Goal: Contribute content: Contribute content

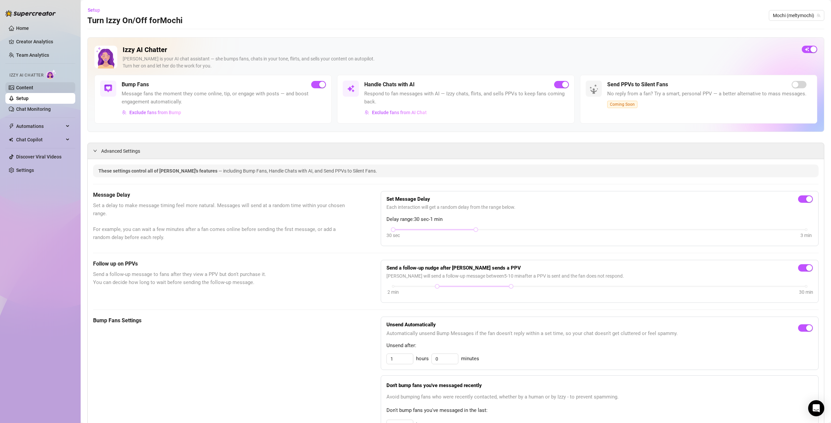
click at [31, 88] on link "Content" at bounding box center [24, 87] width 17 height 5
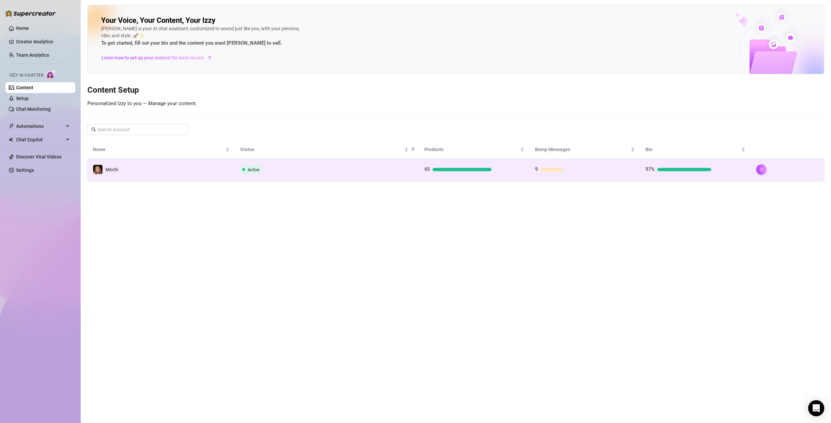
click at [589, 172] on div "9" at bounding box center [568, 170] width 67 height 8
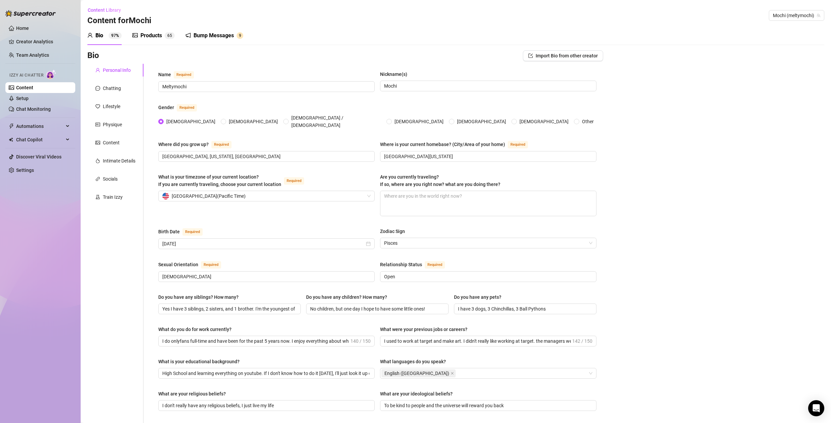
click at [215, 30] on div "Bump Messages 9" at bounding box center [215, 35] width 58 height 19
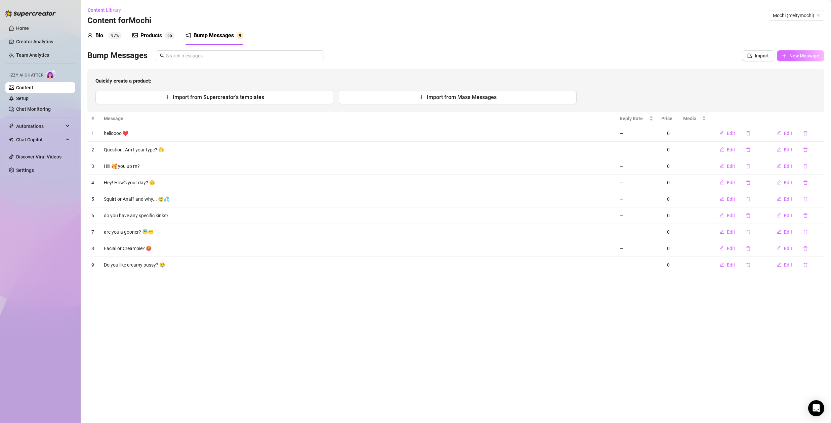
click at [810, 56] on span "New Message" at bounding box center [804, 55] width 30 height 5
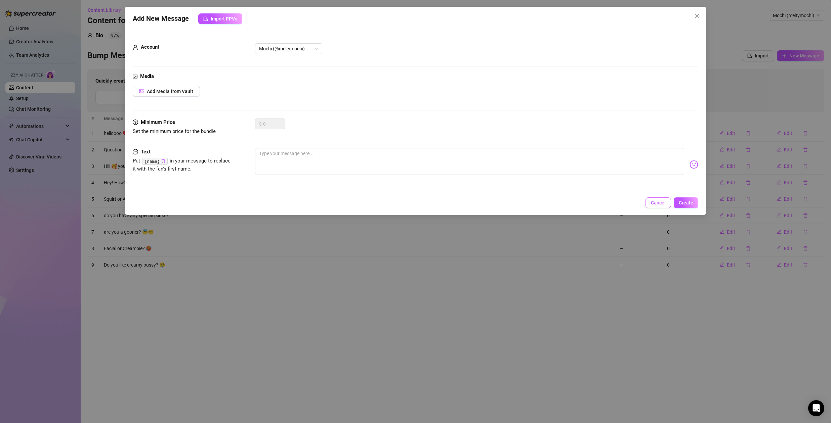
click at [661, 201] on span "Cancel" at bounding box center [658, 202] width 15 height 5
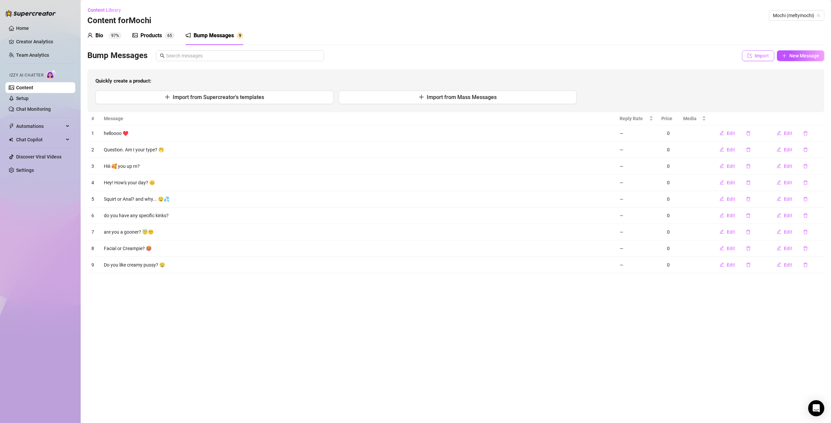
click at [764, 56] on span "Import" at bounding box center [762, 55] width 14 height 5
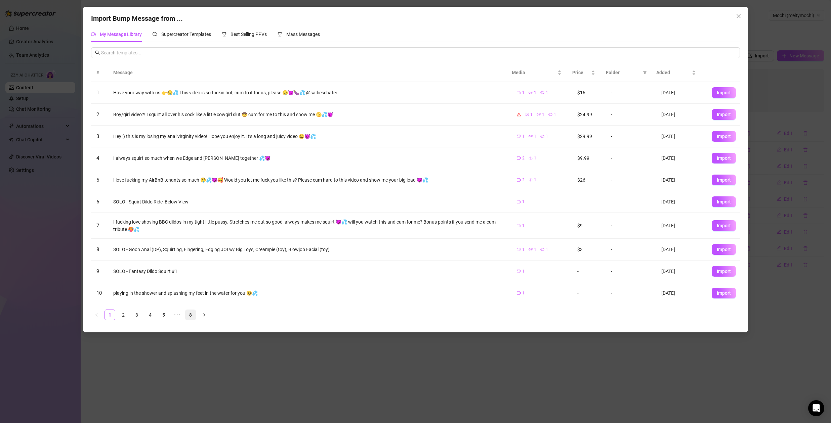
click at [192, 316] on link "8" at bounding box center [191, 315] width 10 height 10
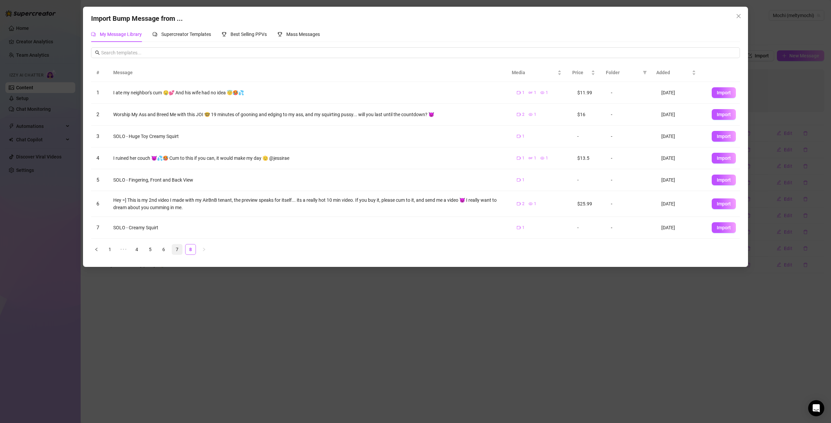
click at [178, 250] on link "7" at bounding box center [177, 250] width 10 height 10
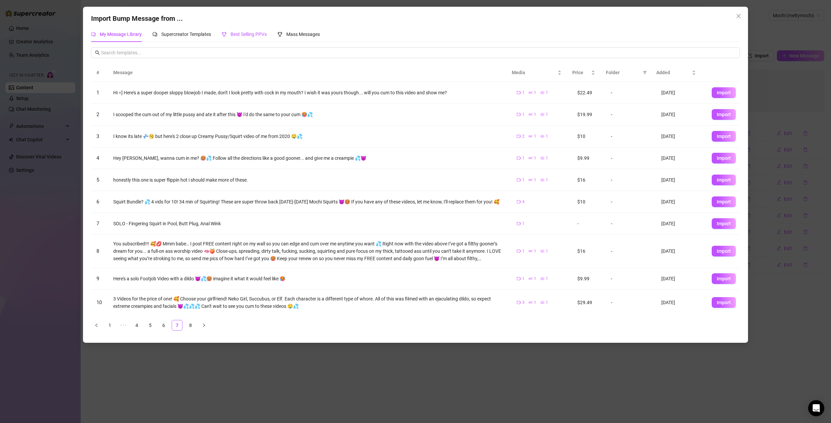
click at [252, 35] on span "Best Selling PPVs" at bounding box center [249, 34] width 36 height 5
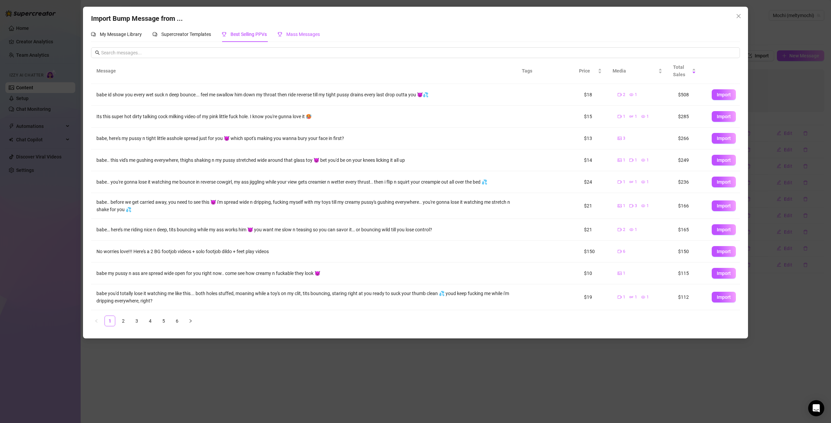
click at [305, 35] on span "Mass Messages" at bounding box center [303, 34] width 34 height 5
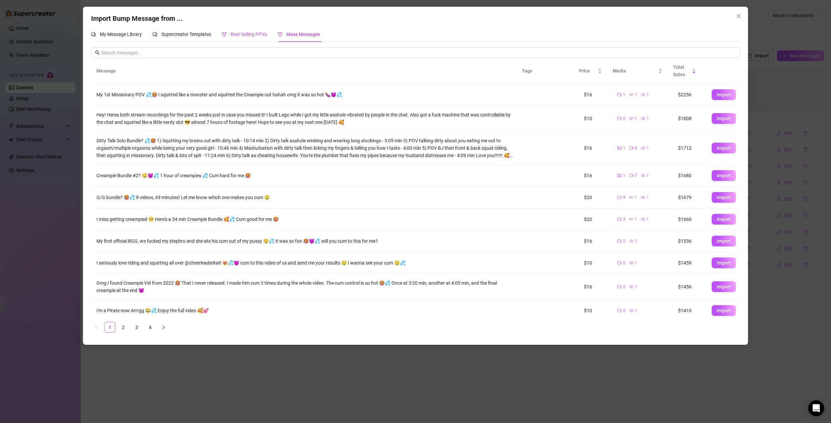
click at [256, 34] on span "Best Selling PPVs" at bounding box center [249, 34] width 36 height 5
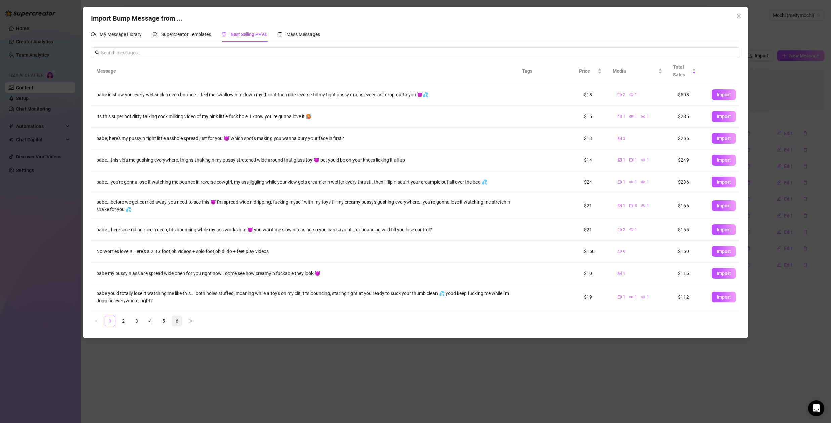
click at [179, 323] on link "6" at bounding box center [177, 321] width 10 height 10
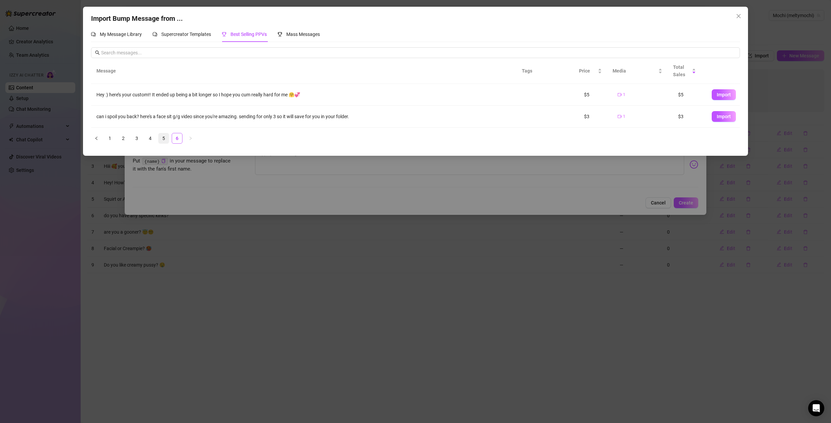
click at [160, 140] on link "5" at bounding box center [164, 138] width 10 height 10
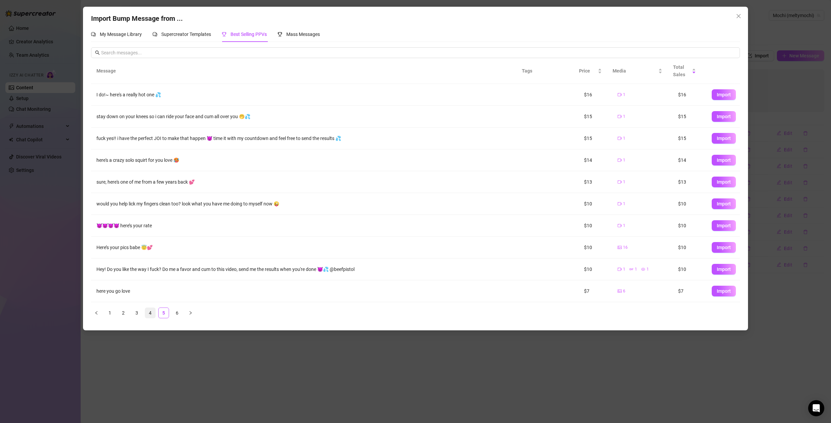
click at [150, 313] on link "4" at bounding box center [150, 313] width 10 height 10
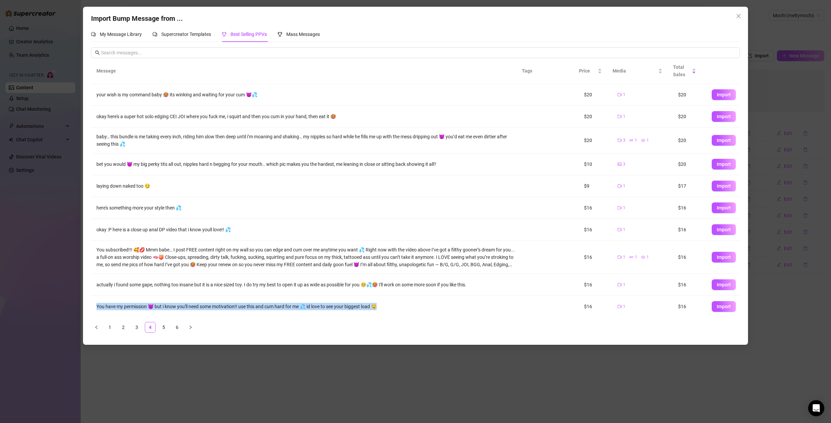
drag, startPoint x: 124, startPoint y: 303, endPoint x: 259, endPoint y: 311, distance: 135.4
click at [253, 311] on td "You have my permission 😈 but i know you'll need some motivation!! use this and …" at bounding box center [306, 307] width 430 height 22
click at [141, 327] on li "3" at bounding box center [136, 327] width 11 height 11
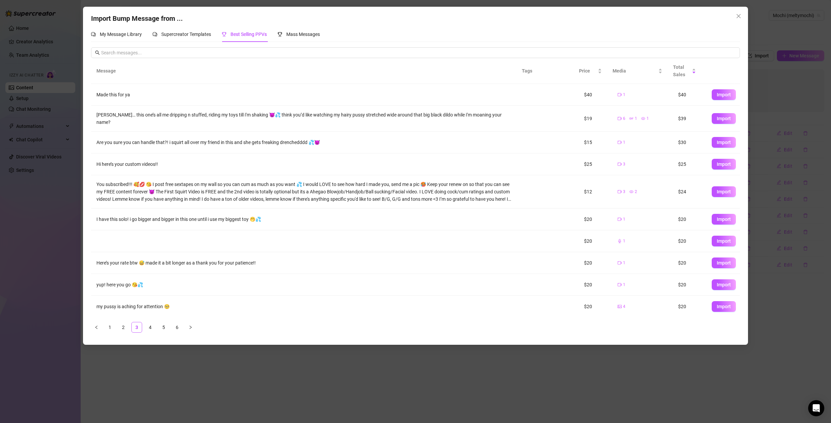
click at [169, 373] on div "Import Bump Message from ... My Message Library Supercreator Templates Best Sel…" at bounding box center [415, 211] width 831 height 423
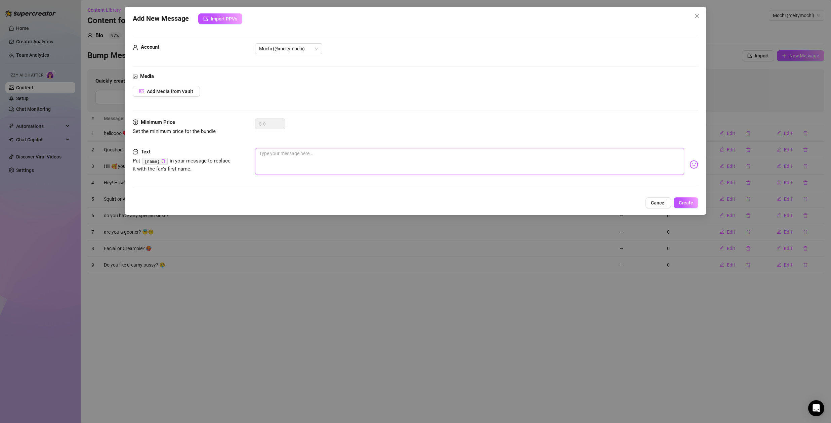
click at [274, 161] on textarea at bounding box center [469, 161] width 429 height 27
click at [339, 158] on textarea at bounding box center [469, 161] width 429 height 27
type textarea "W"
type textarea "Wa"
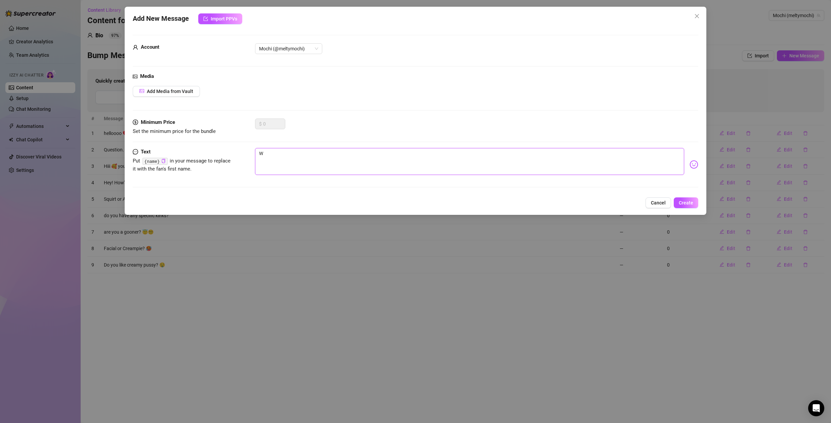
type textarea "Wa"
type textarea "W"
type textarea "Wa"
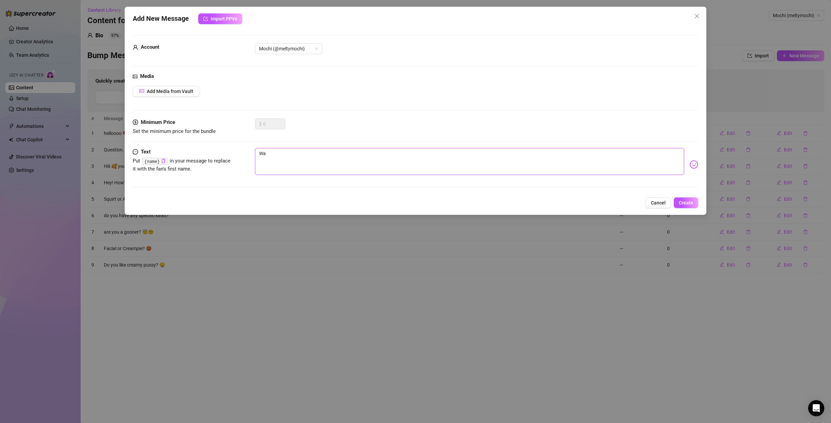
type textarea "Wan"
type textarea "[PERSON_NAME]"
type textarea "Wanna"
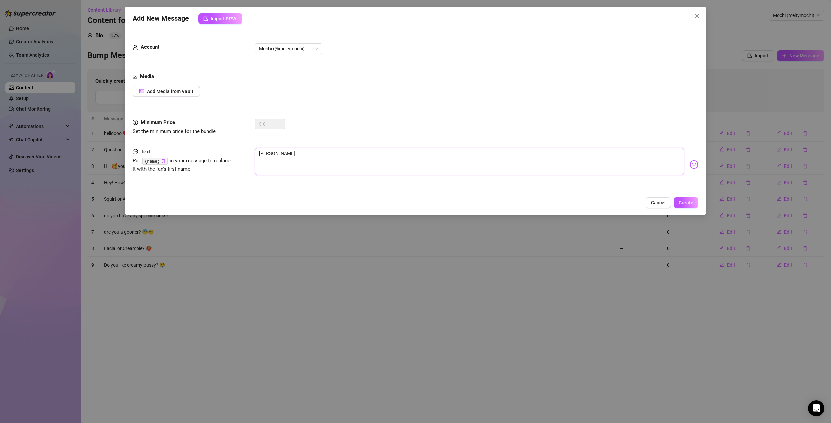
type textarea "Wanna"
type textarea "Wanna s"
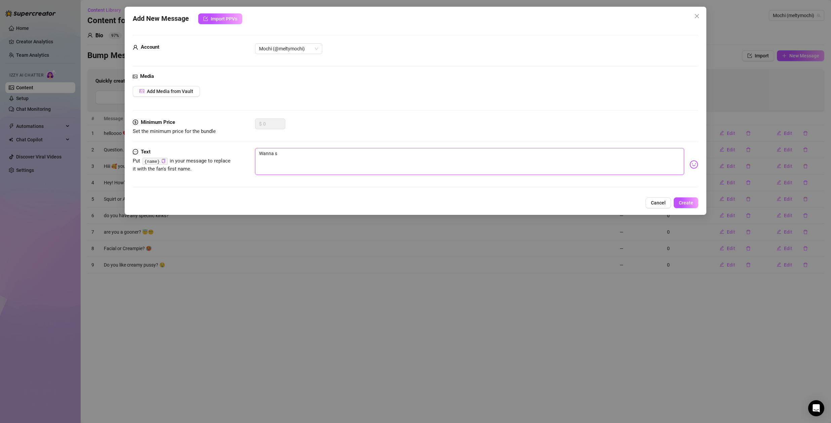
type textarea "Wanna se"
type textarea "Wanna see"
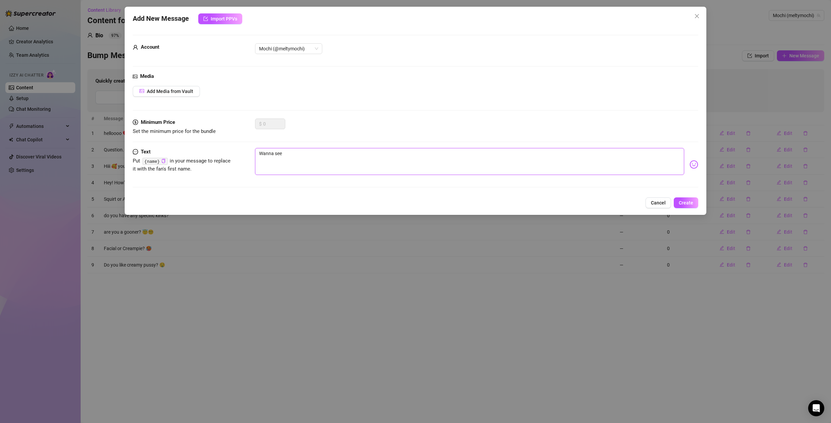
type textarea "Wanna see"
type textarea "Wanna see m"
type textarea "Wanna see me"
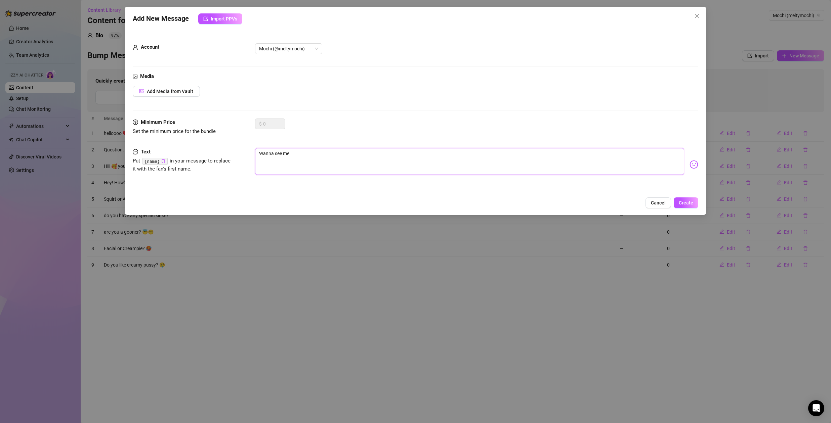
type textarea "Wanna see me"
type textarea "Wanna see me s"
type textarea "Wanna see me sq"
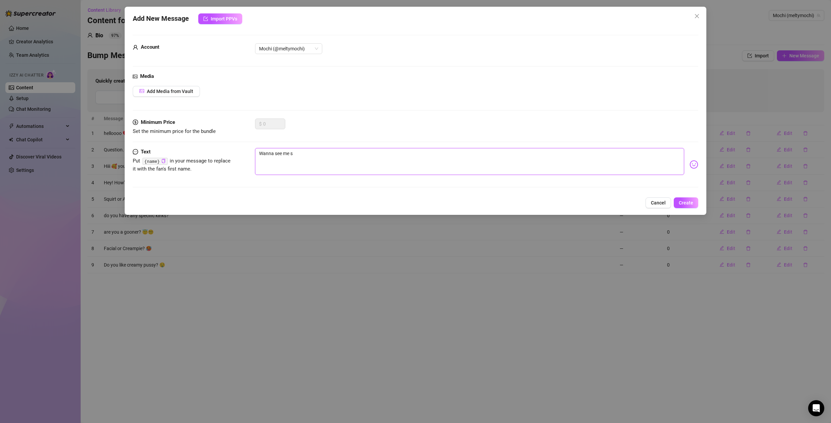
type textarea "Wanna see me sq"
type textarea "Wanna see me squ"
type textarea "Wanna see me squi"
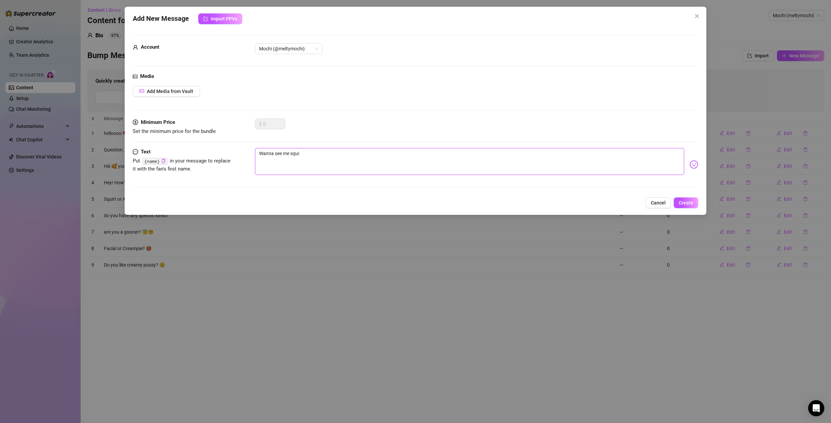
type textarea "Wanna see me squir"
type textarea "Wanna see me squirt"
type textarea "Wanna see me squirt?"
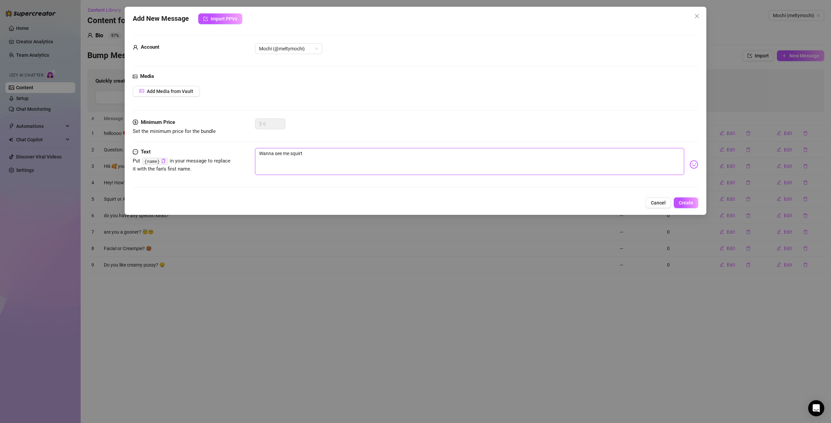
type textarea "Wanna see me squirt?"
click at [690, 165] on img at bounding box center [694, 164] width 9 height 9
click at [352, 154] on textarea "Wanna see me squirt?" at bounding box center [469, 161] width 429 height 27
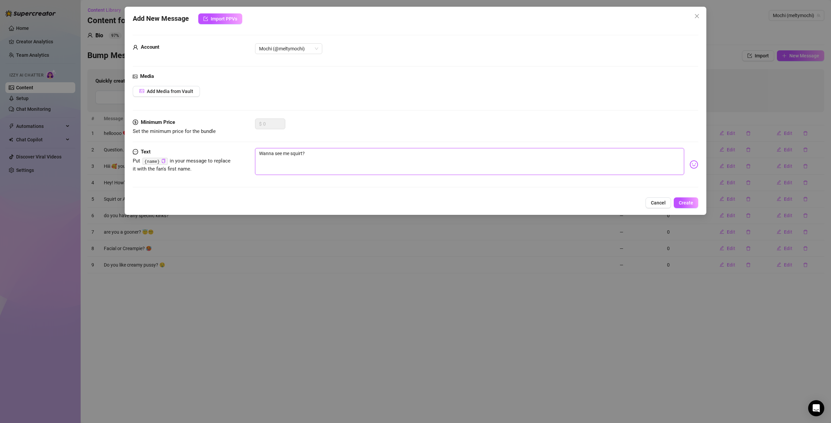
type textarea "Wanna see me squirt? 💦"
drag, startPoint x: 291, startPoint y: 154, endPoint x: 235, endPoint y: 152, distance: 56.1
click at [235, 152] on div "Text Put {name} in your message to replace it with the fan's first name. Wanna …" at bounding box center [416, 164] width 566 height 33
type textarea "Dsquirt? 💦"
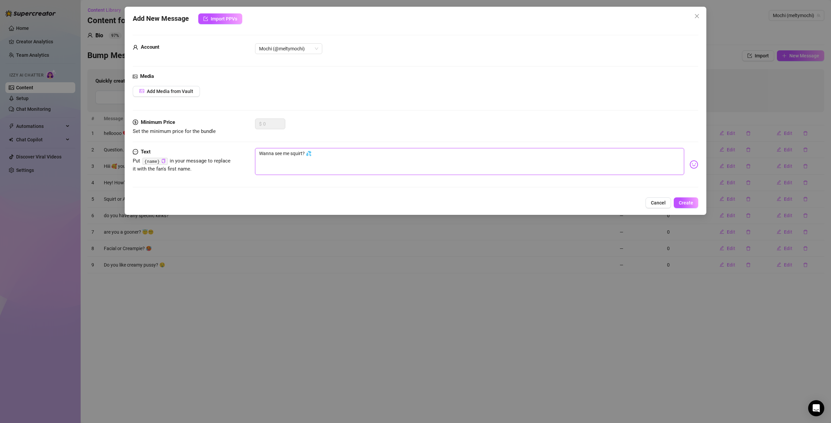
type textarea "Dsquirt? 💦"
type textarea "Dosquirt? 💦"
type textarea "Do squirt? 💦"
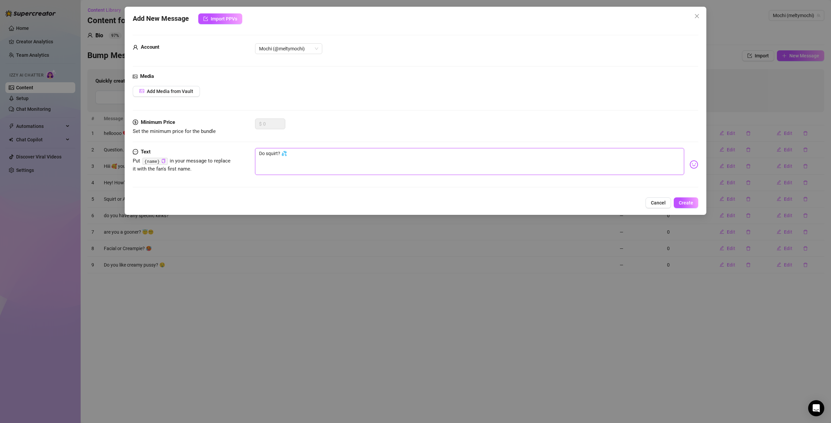
type textarea "Do ysquirt? 💦"
type textarea "Do yosquirt? 💦"
type textarea "Do yousquirt? 💦"
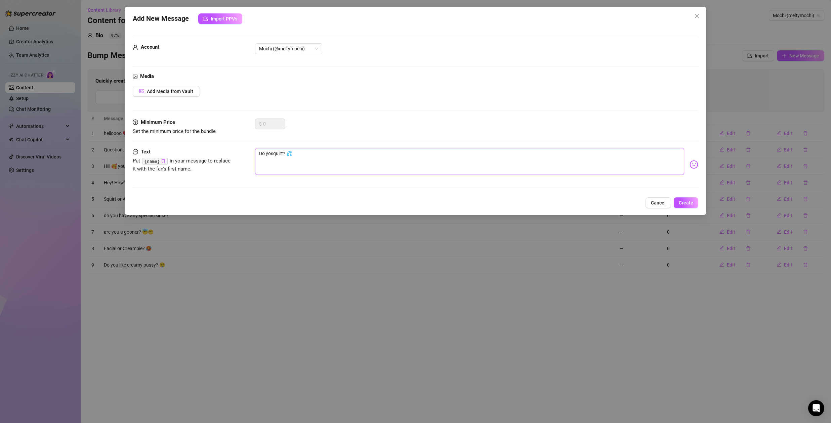
type textarea "Do yousquirt? 💦"
type textarea "Do you squirt? 💦"
type textarea "Do you lsquirt? 💦"
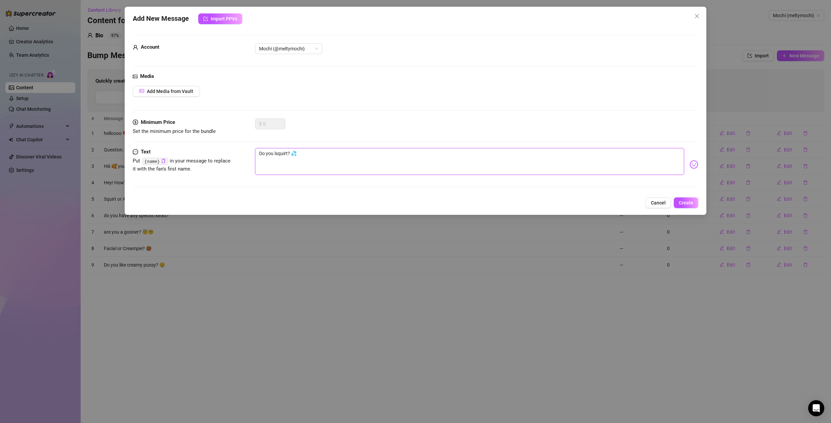
type textarea "Do you lisquirt? 💦"
type textarea "Do you liksquirt? 💦"
type textarea "Do you likesquirt? 💦"
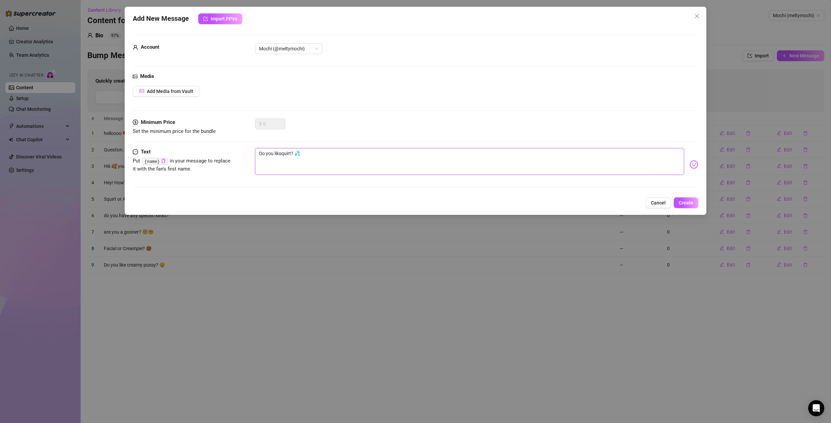
type textarea "Do you likesquirt? 💦"
type textarea "Do you like squirt? 💦"
type textarea "Do you like tsquirt? 💦"
type textarea "Do you like thsquirt? 💦"
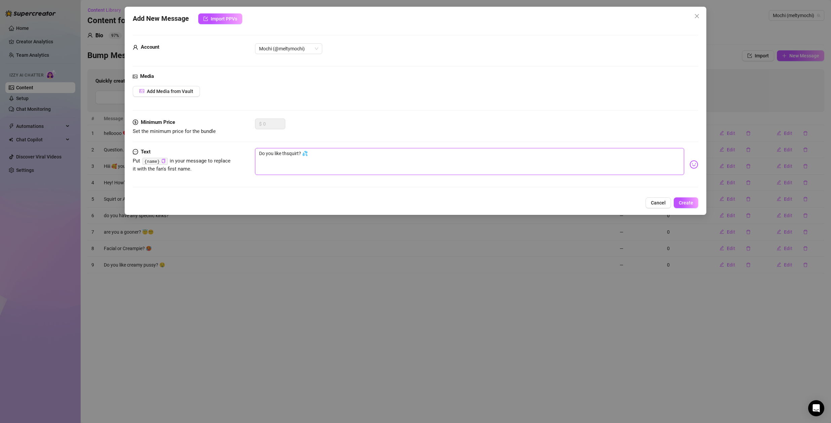
type textarea "Do you like thesquirt? 💦"
type textarea "Do you like the squirt? 💦"
type textarea "Do you like the wsquirt? 💦"
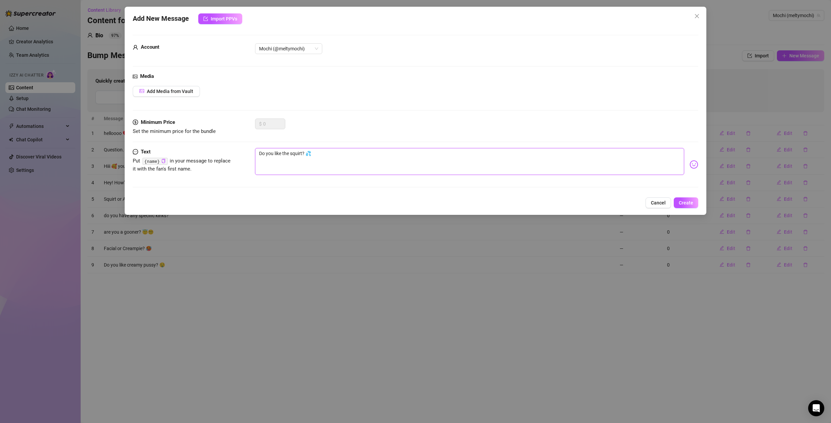
type textarea "Do you like the wsquirt? 💦"
type textarea "Do you like the wasquirt? 💦"
type textarea "Do you like the waysquirt? 💦"
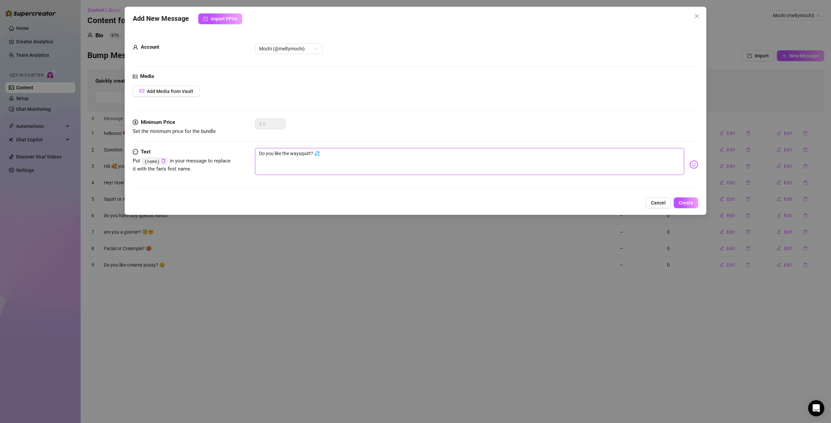
type textarea "Do you like the way squirt? 💦"
type textarea "Do you like the way isquirt? 💦"
type textarea "Do you like the way i squirt? 💦"
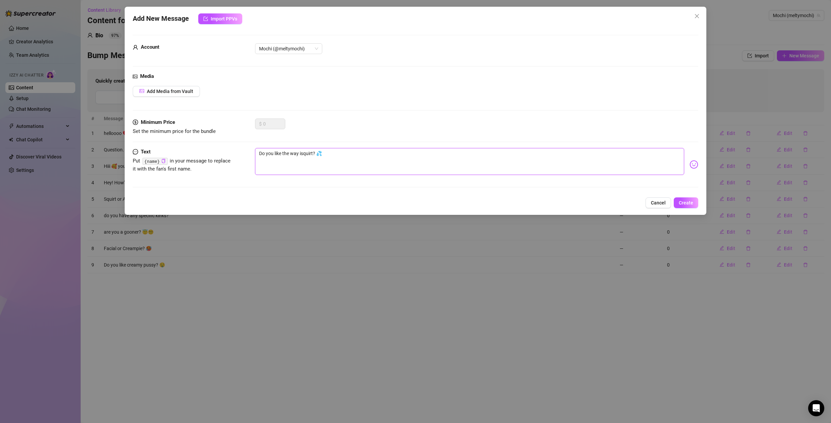
type textarea "Do you like the way i squirt? 💦"
type textarea "Do you like the way isquirt? 💦"
type textarea "Do you like the way squirt? 💦"
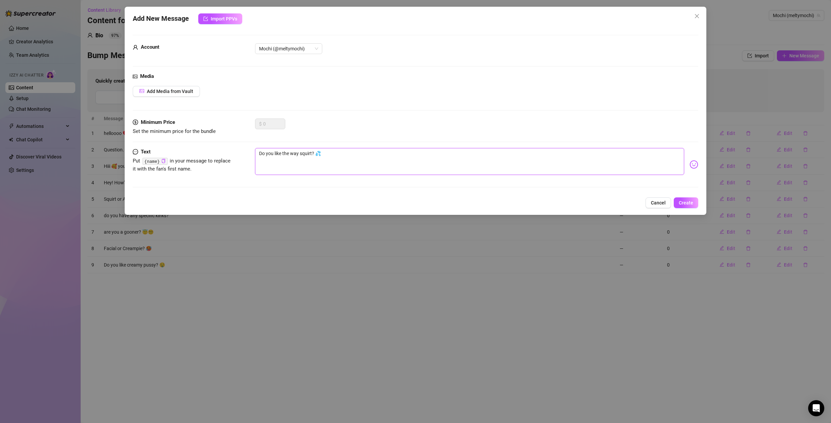
type textarea "Do you like the way Isquirt? 💦"
type textarea "Do you like the way I squirt? 💦"
click at [352, 157] on textarea "Do you like the way I squirt? 💦" at bounding box center [469, 161] width 429 height 27
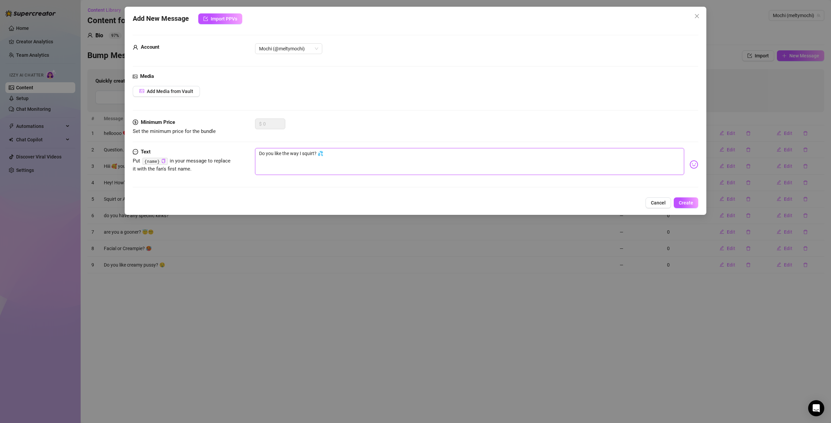
click at [273, 154] on textarea "Do you like the way I squirt? 💦" at bounding box center [469, 161] width 429 height 27
type textarea "Do yo like the way I squirt? 💦"
type textarea "Do y like the way I squirt? 💦"
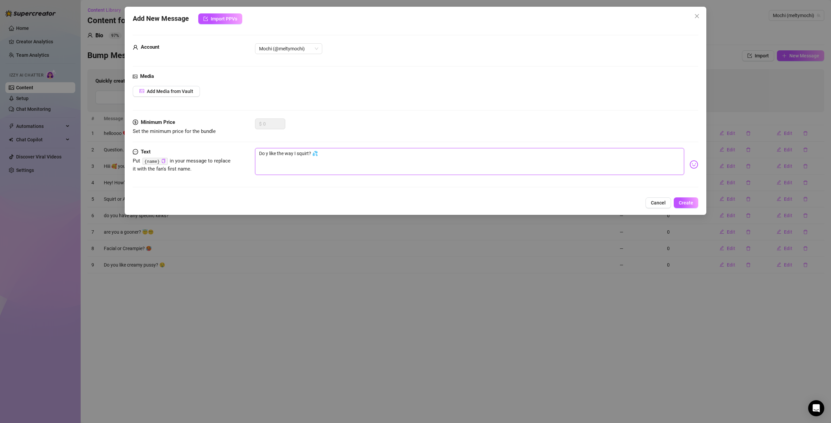
type textarea "Do like the way I squirt? 💦"
type textarea "Do u like the way I squirt? 💦"
click at [694, 205] on button "Create" at bounding box center [686, 203] width 25 height 11
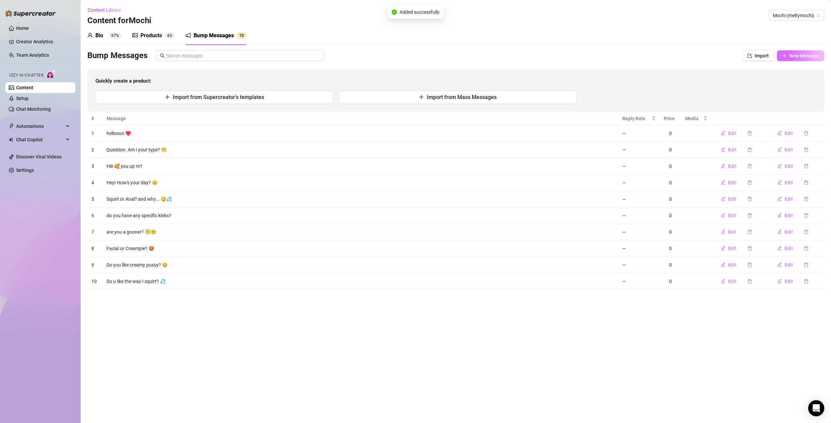
click at [817, 55] on span "New Message" at bounding box center [804, 55] width 30 height 5
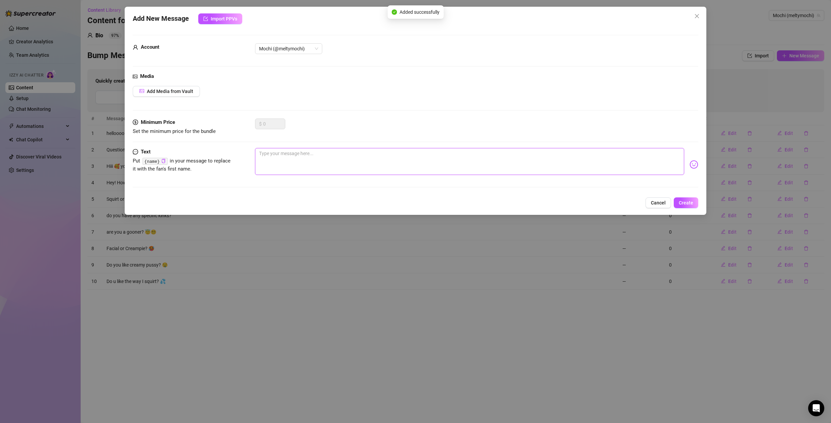
click at [292, 157] on textarea at bounding box center [469, 161] width 429 height 27
paste textarea "PSA: pussy still drippy 💦"
type textarea "PSA: pussy still drippy 💦"
click at [270, 153] on textarea "PSA: pussy still drippy 💦" at bounding box center [469, 161] width 429 height 27
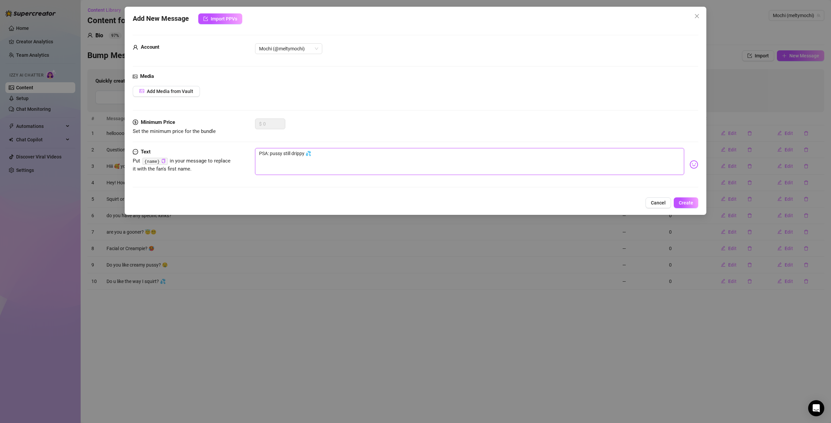
type textarea "PSA: mpussy still drippy 💦"
type textarea "PSA: mypussy still drippy 💦"
type textarea "PSA: my pussy still drippy 💦"
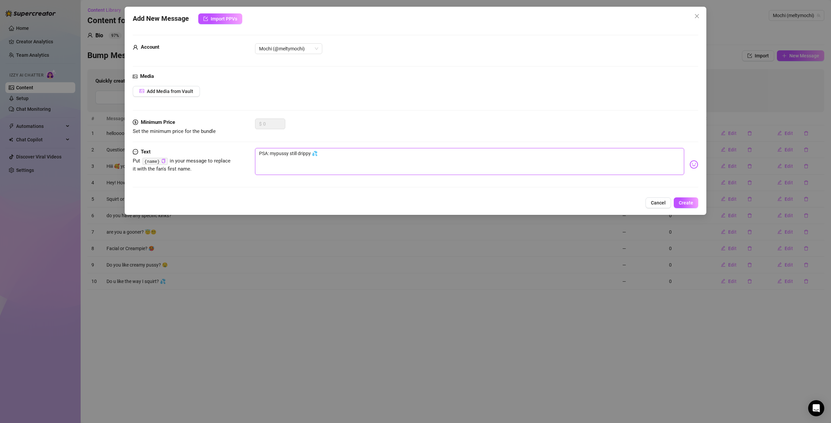
type textarea "PSA: my pussy still drippy 💦"
click at [299, 153] on textarea "PSA: my pussy still drippy 💦" at bounding box center [469, 161] width 429 height 27
type textarea "PSA: my pussy stilldrippy 💦"
type textarea "PSA: my pussy stildrippy 💦"
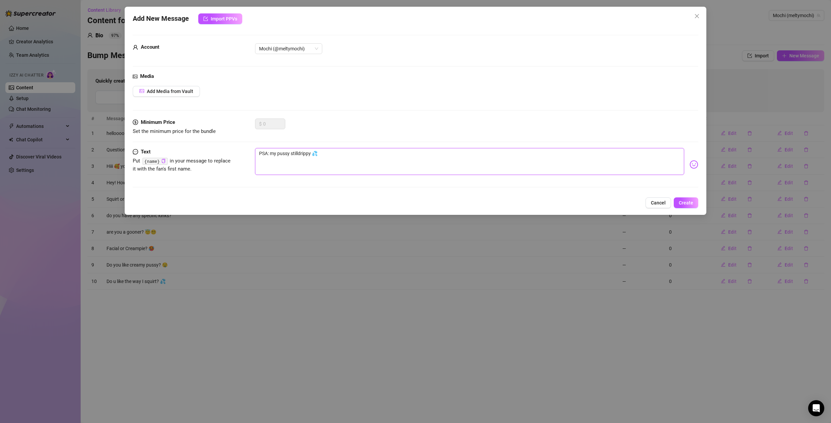
type textarea "PSA: my pussy stildrippy 💦"
type textarea "PSA: my pussy stidrippy 💦"
type textarea "PSA: my pussy stdrippy 💦"
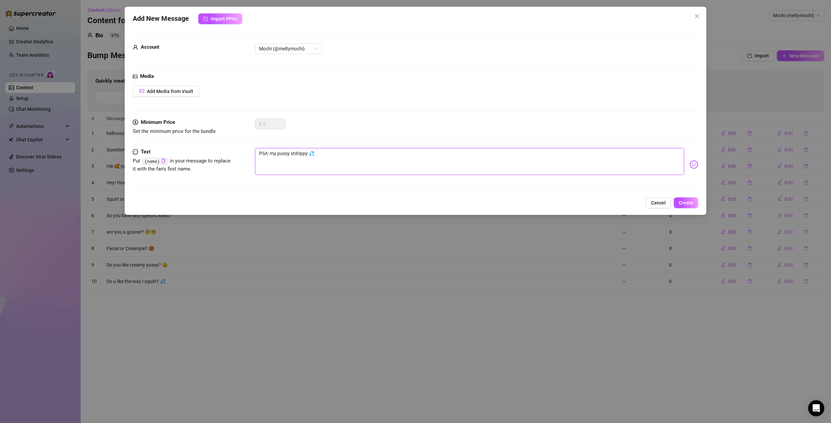
type textarea "PSA: my pussy sdrippy 💦"
type textarea "PSA: my pussy drippy 💦"
type textarea "PSA: my pussy idrippy 💦"
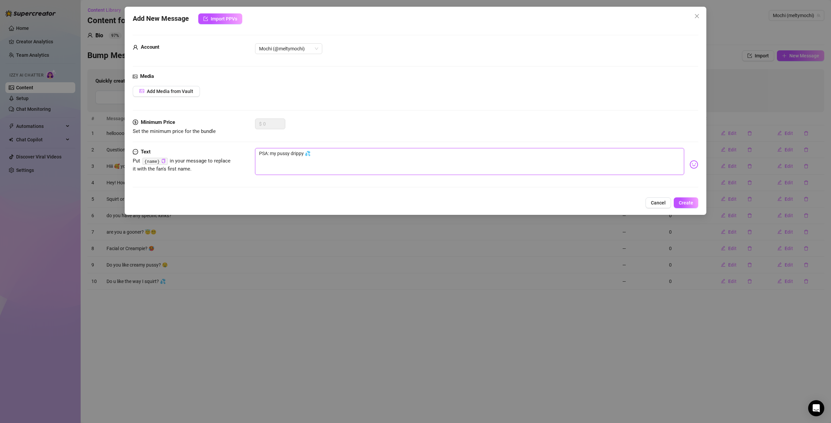
type textarea "PSA: my pussy idrippy 💦"
type textarea "PSA: my pussy isdrippy 💦"
type textarea "PSA: my pussy is drippy 💦"
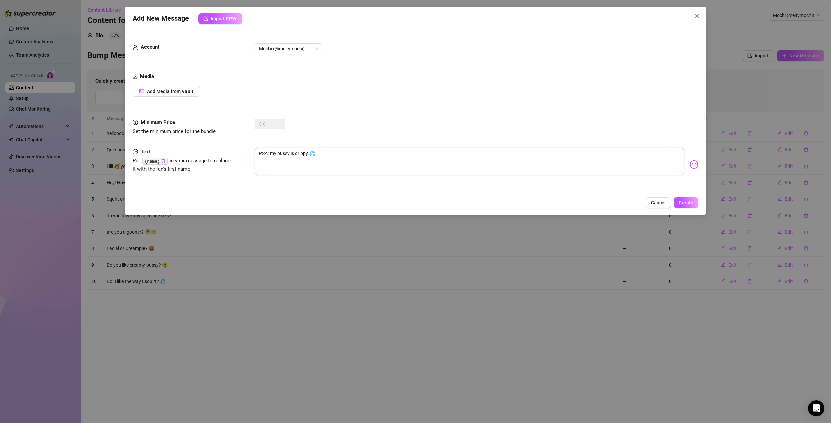
click at [308, 155] on textarea "PSA: my pussy is drippy 💦" at bounding box center [469, 161] width 429 height 27
type textarea "PSA: my pussy is dripp 💦"
type textarea "PSA: my pussy is drip 💦"
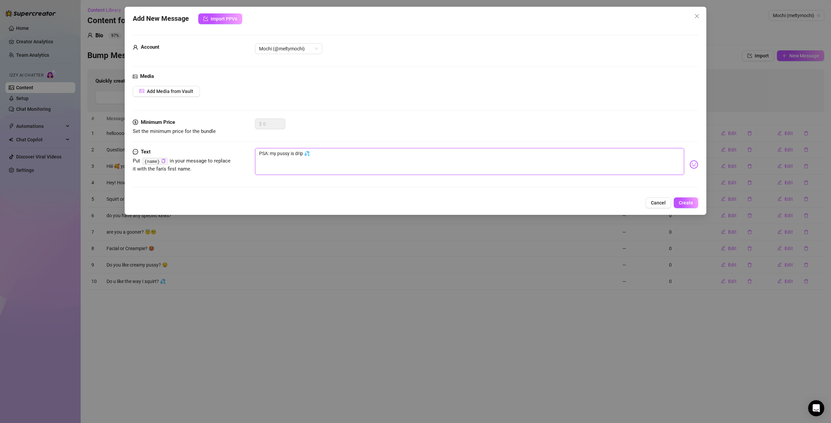
type textarea "PSA: my pussy is dri 💦"
type textarea "PSA: my pussy is dr 💦"
type textarea "PSA: my pussy is d 💦"
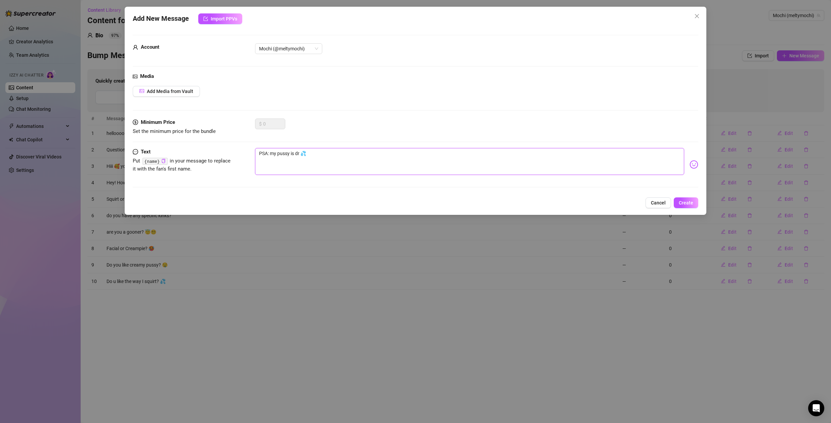
type textarea "PSA: my pussy is d 💦"
type textarea "PSA: my pussy is 💦"
type textarea "PSA: my pussy is w 💦"
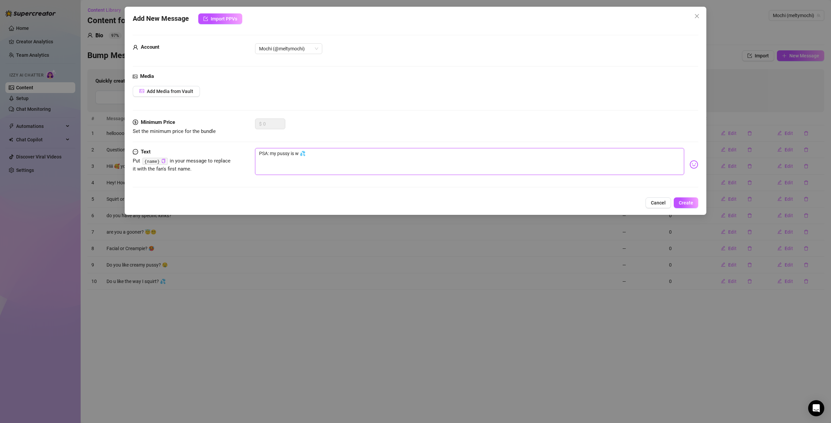
type textarea "PSA: my pussy is we 💦"
type textarea "PSA: my pussy is wet 💦"
click at [330, 153] on textarea "PSA: my pussy is wet 💦" at bounding box center [469, 161] width 429 height 27
click at [305, 153] on textarea "PSA: my pussy is wet 💦" at bounding box center [469, 161] width 429 height 27
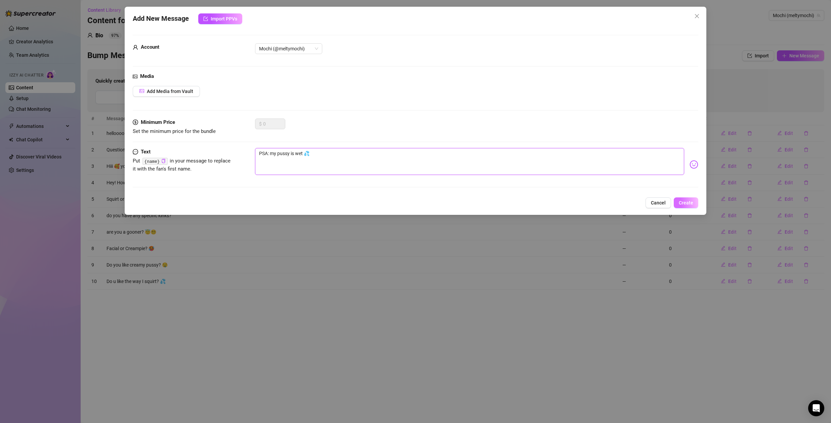
type textarea "PSA: my pussy is wet 💦"
click at [695, 201] on button "Create" at bounding box center [686, 203] width 25 height 11
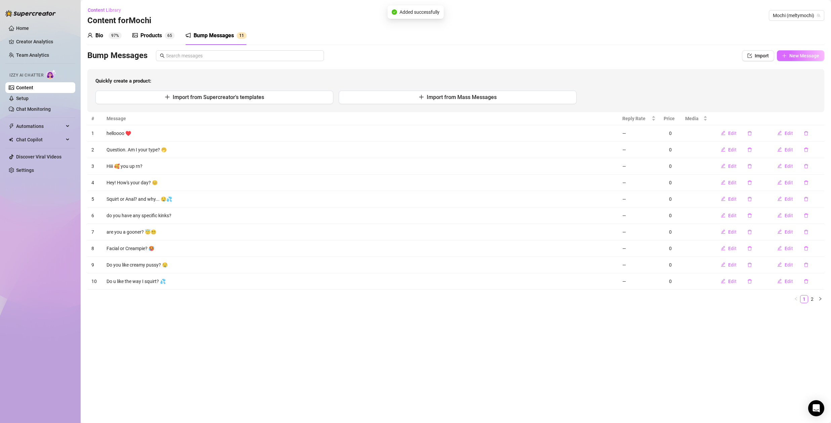
click at [812, 59] on button "New Message" at bounding box center [800, 55] width 47 height 11
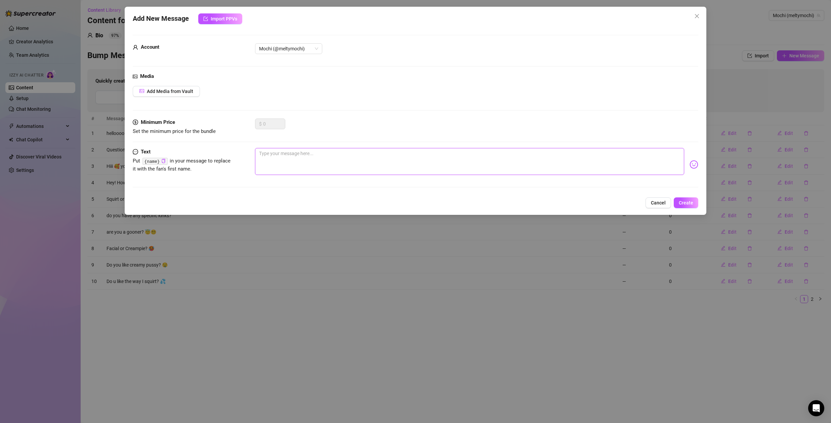
click at [284, 159] on textarea at bounding box center [469, 161] width 429 height 27
type textarea "M"
type textarea "My"
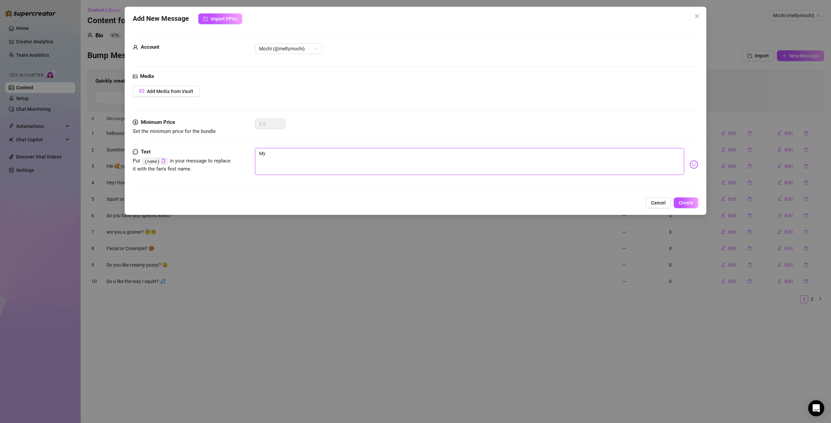
type textarea "My"
type textarea "My a"
type textarea "My"
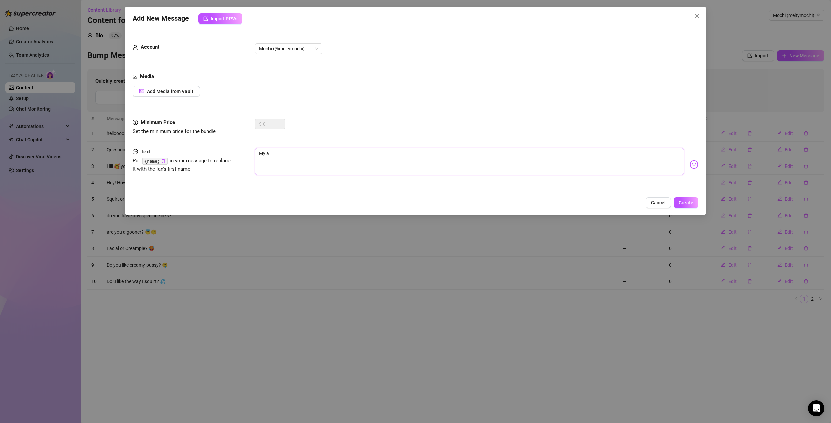
type textarea "My"
type textarea "My A"
type textarea "My As"
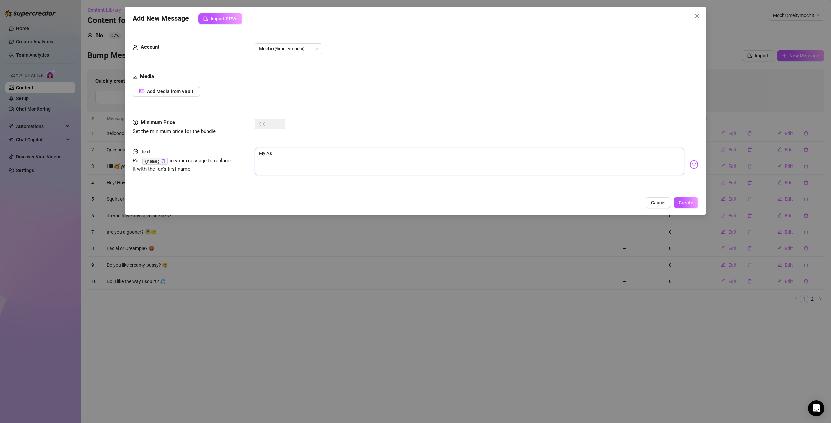
type textarea "My Ass"
type textarea "My Ass ?"
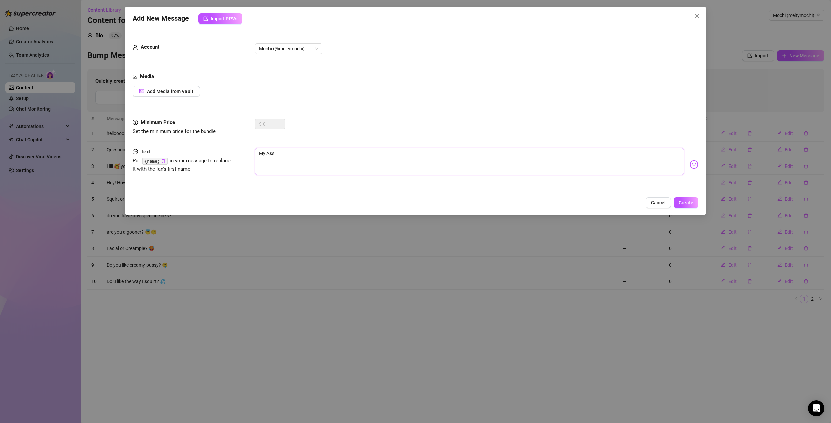
type textarea "My Ass ?"
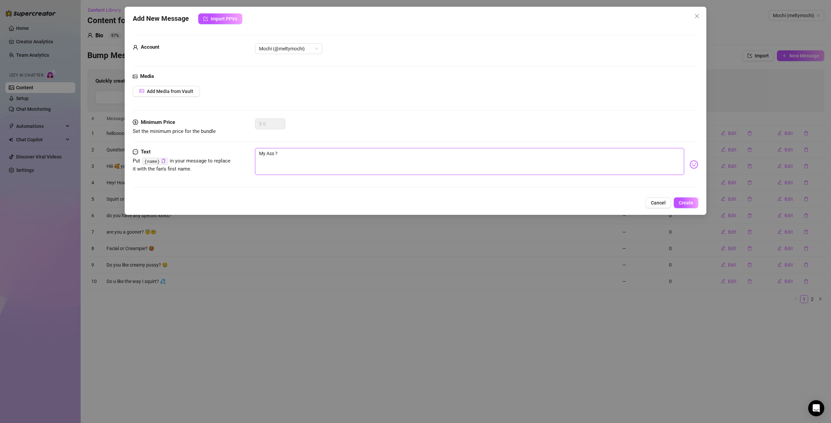
type textarea "My Ass"
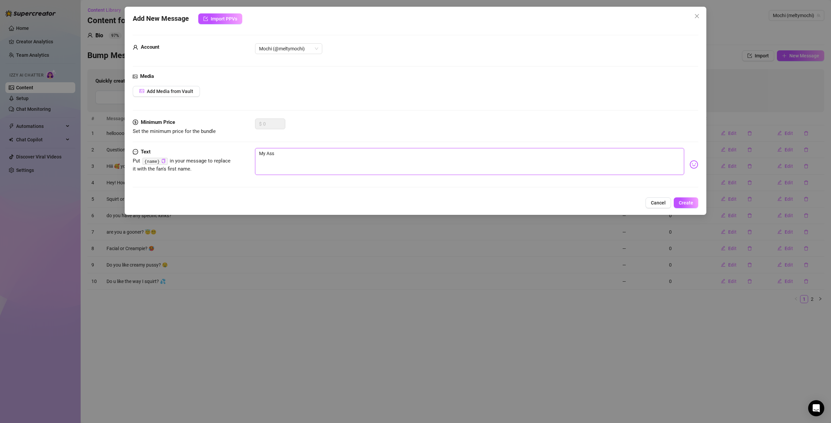
type textarea "My Ass"
type textarea "My Ass >"
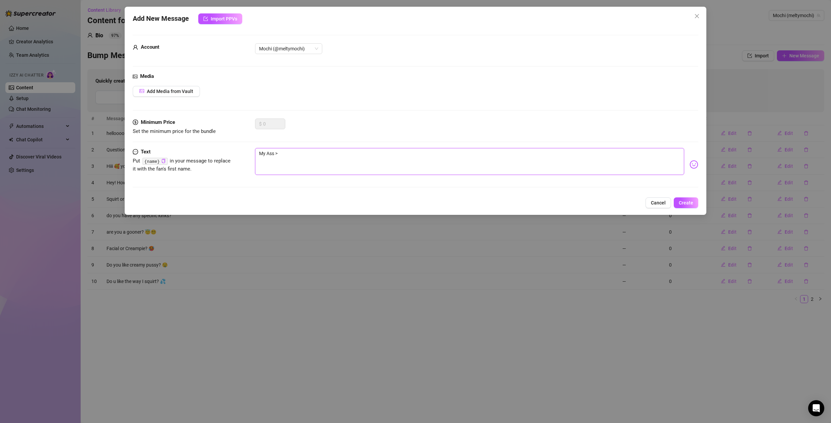
type textarea "My Ass > T"
type textarea "My Ass > Th"
type textarea "My Ass > The"
type textarea "My Ass > Ther"
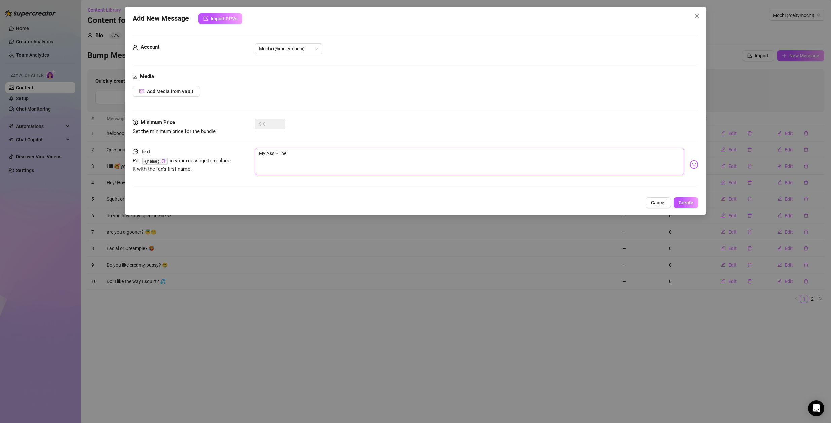
type textarea "My Ass > Ther"
type textarea "My Ass > Thera"
type textarea "My Ass > Therap"
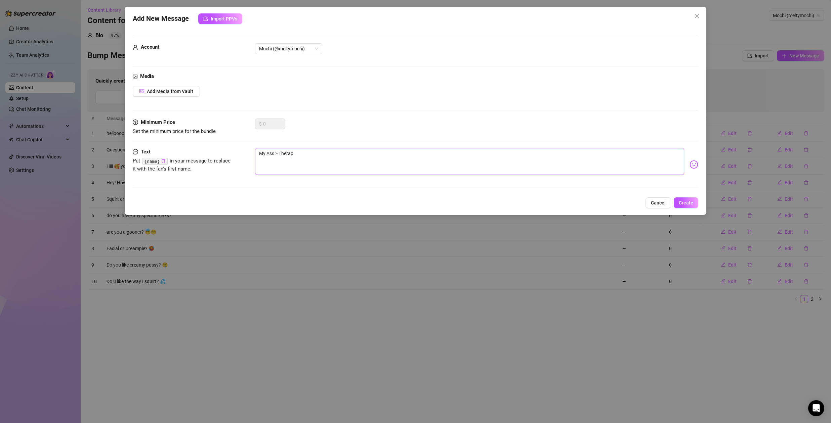
type textarea "My Ass > Therapy"
click at [313, 152] on textarea "My Ass > Therapy" at bounding box center [469, 161] width 429 height 27
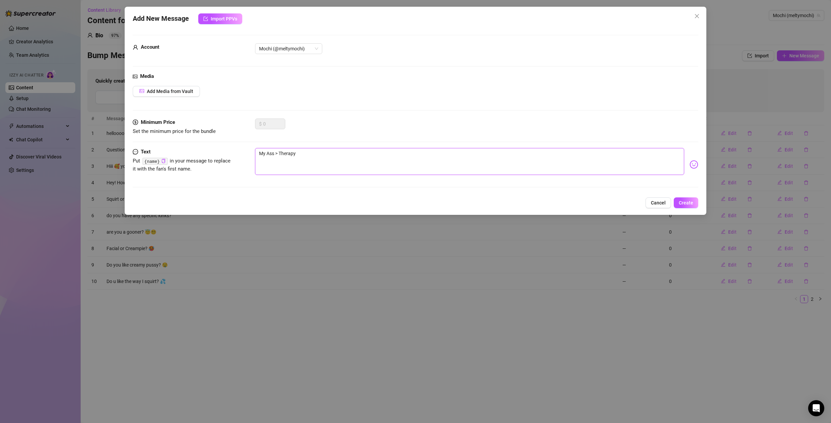
click at [310, 154] on textarea "My Ass > Therapy" at bounding box center [469, 161] width 429 height 27
type textarea "My Ass > Therapy 🤓"
click at [171, 91] on span "Add Media from Vault" at bounding box center [170, 91] width 46 height 5
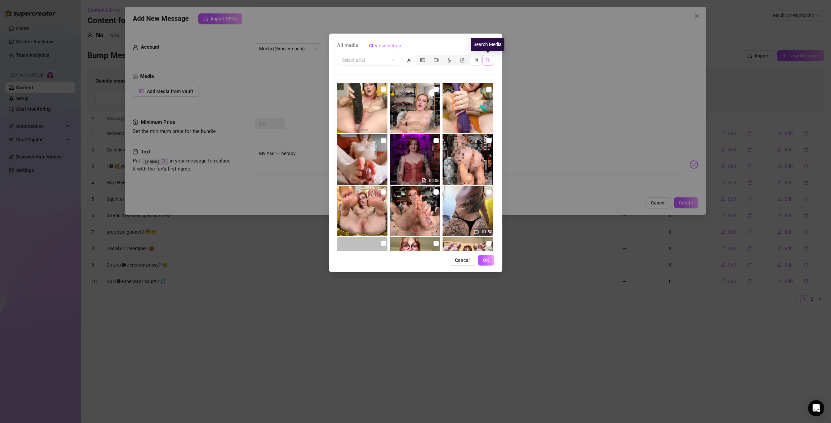
click at [487, 60] on icon "search" at bounding box center [488, 60] width 5 height 5
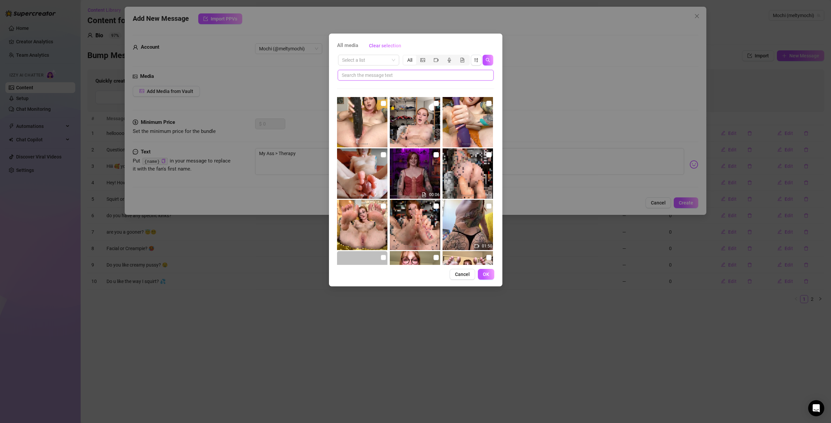
click at [396, 76] on input "text" at bounding box center [413, 75] width 142 height 7
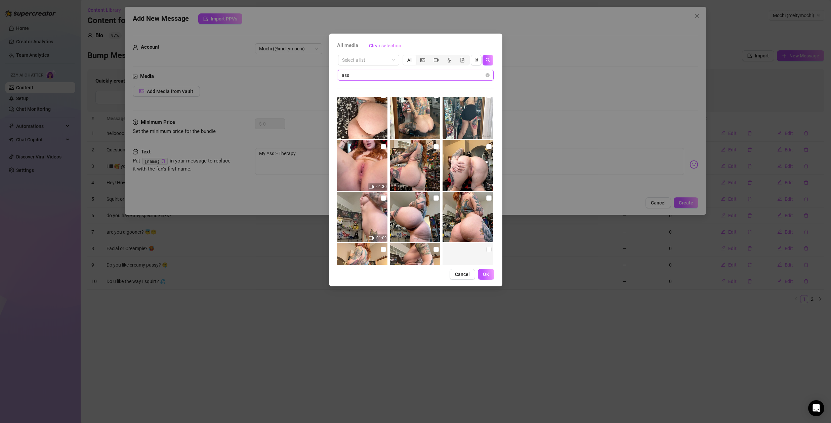
scroll to position [1375, 0]
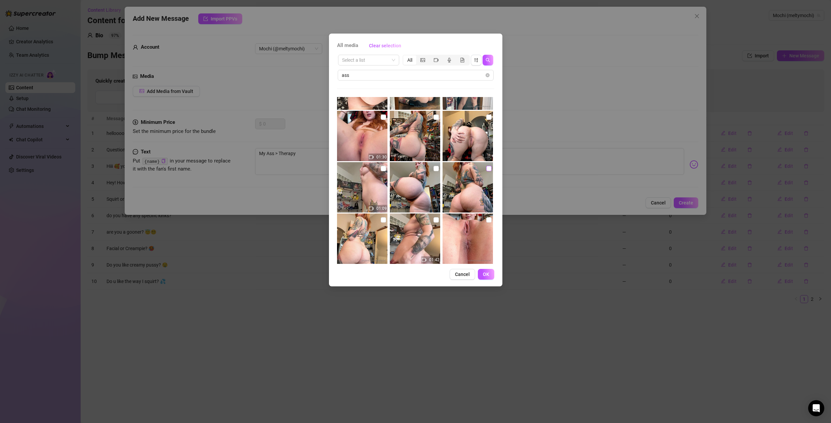
click at [486, 169] on input "checkbox" at bounding box center [488, 168] width 5 height 5
click at [483, 274] on span "OK" at bounding box center [486, 274] width 6 height 5
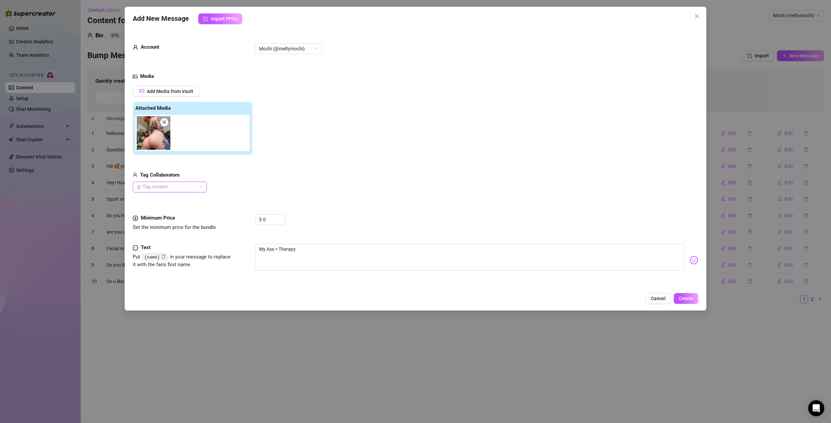
click at [157, 136] on img at bounding box center [154, 133] width 34 height 34
click at [304, 250] on textarea "My Ass > Therapy" at bounding box center [469, 257] width 429 height 27
click at [691, 300] on span "Create" at bounding box center [686, 298] width 14 height 5
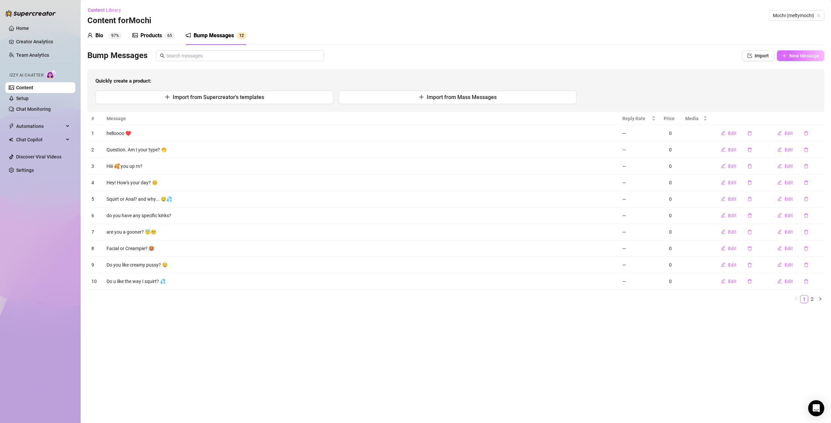
click at [816, 58] on span "New Message" at bounding box center [804, 55] width 30 height 5
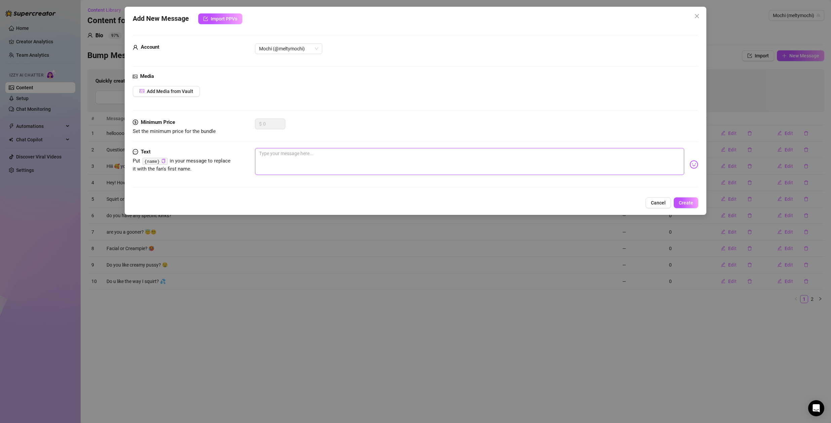
click at [271, 158] on textarea at bounding box center [469, 161] width 429 height 27
click at [697, 16] on icon "close" at bounding box center [697, 16] width 4 height 4
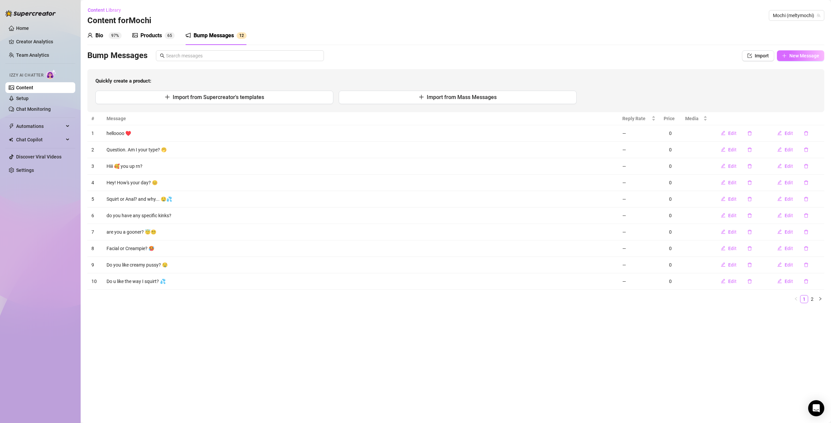
click at [816, 56] on span "New Message" at bounding box center [804, 55] width 30 height 5
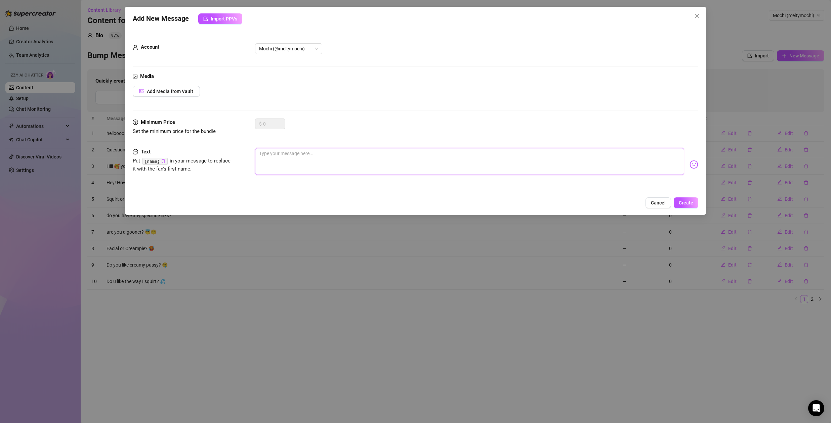
click at [314, 156] on textarea at bounding box center [469, 161] width 429 height 27
click at [305, 159] on textarea "Hey good boy" at bounding box center [469, 161] width 429 height 27
click at [664, 202] on span "Cancel" at bounding box center [658, 202] width 15 height 5
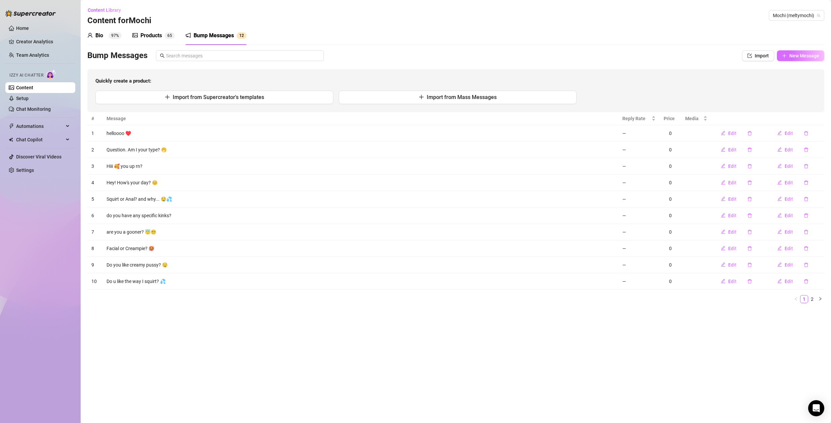
click at [811, 56] on span "New Message" at bounding box center [804, 55] width 30 height 5
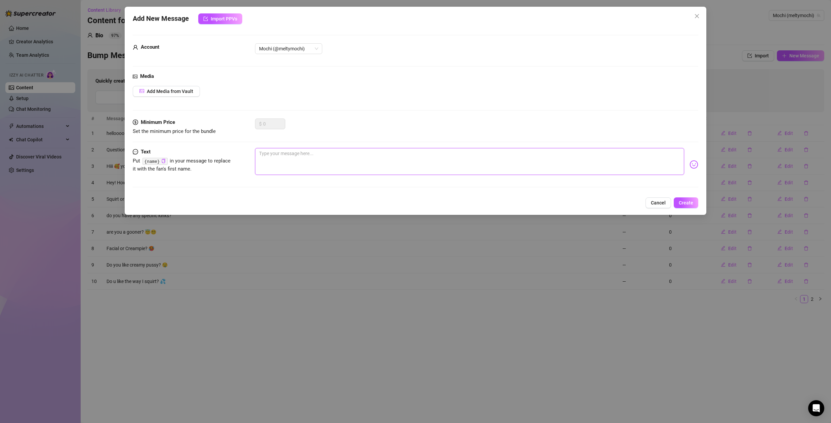
click at [274, 154] on textarea at bounding box center [469, 161] width 429 height 27
click at [282, 156] on textarea "Whats your strokes per min?" at bounding box center [469, 161] width 429 height 27
click at [339, 159] on textarea "Whats ur strokes per min?" at bounding box center [469, 161] width 429 height 27
click at [691, 202] on span "Create" at bounding box center [686, 202] width 14 height 5
